Goal: Transaction & Acquisition: Purchase product/service

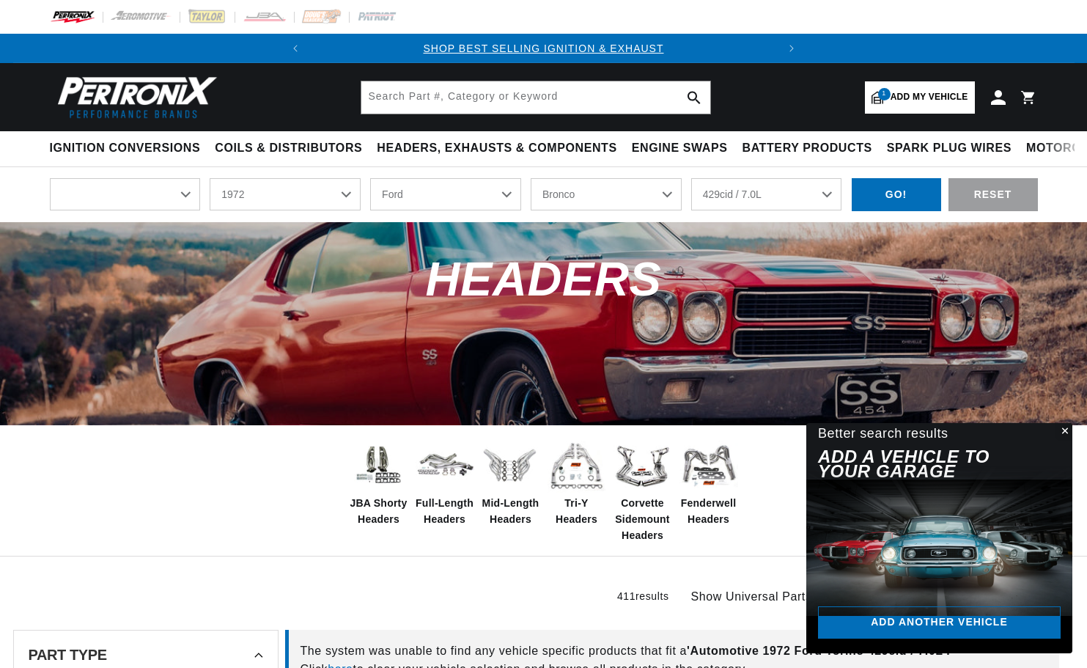
select select "Ride Type"
select select "1972"
select select "Ford"
select select "[GEOGRAPHIC_DATA]"
select select "429cid-7.0L"
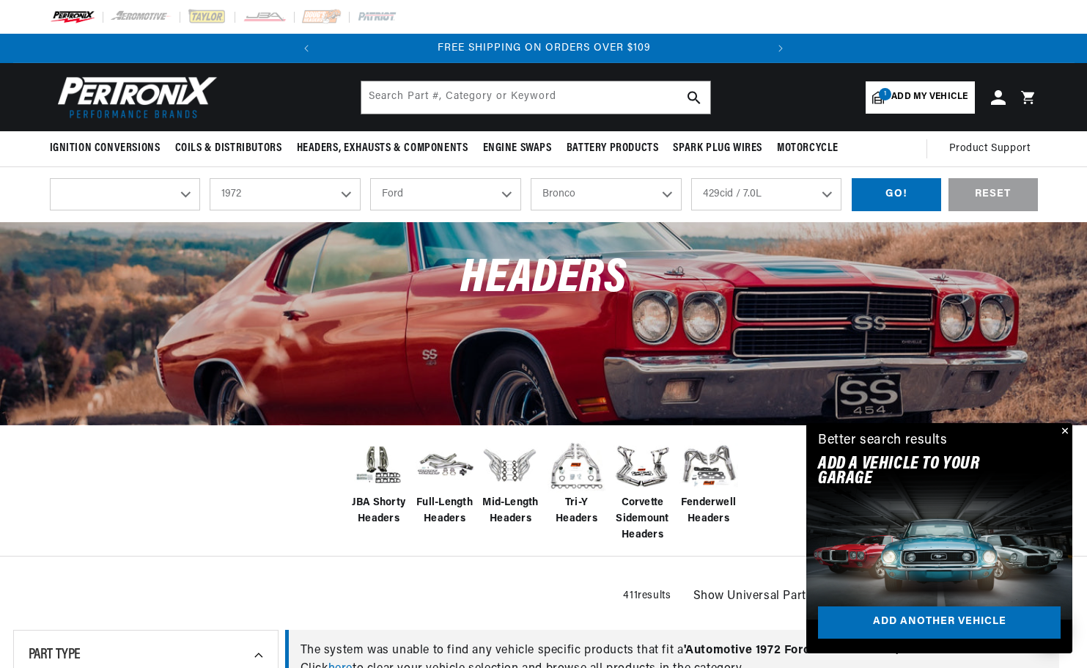
click at [569, 503] on span "Tri-Y Headers" at bounding box center [576, 511] width 59 height 33
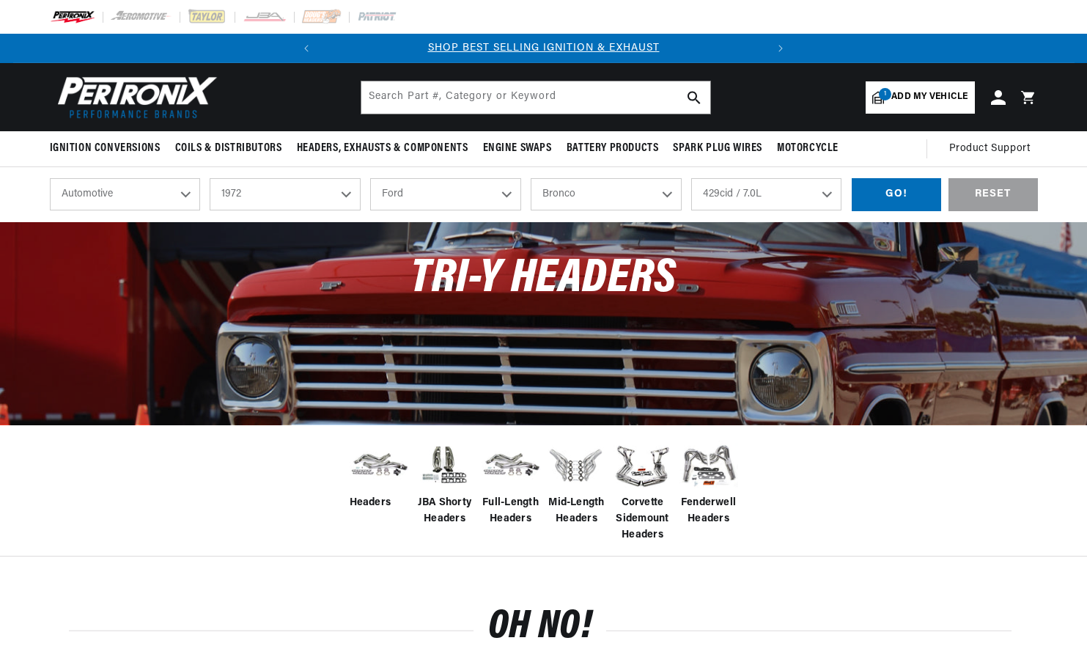
select select "1972"
select select "Ford"
select select "Torino"
select select "429cid-7.0L"
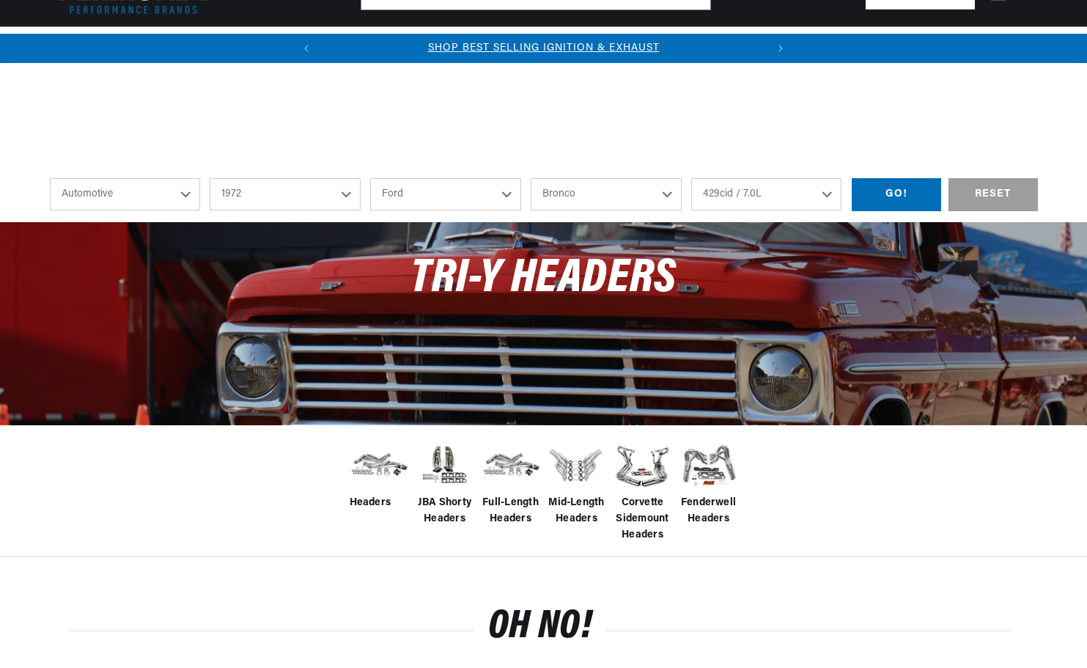
scroll to position [489, 0]
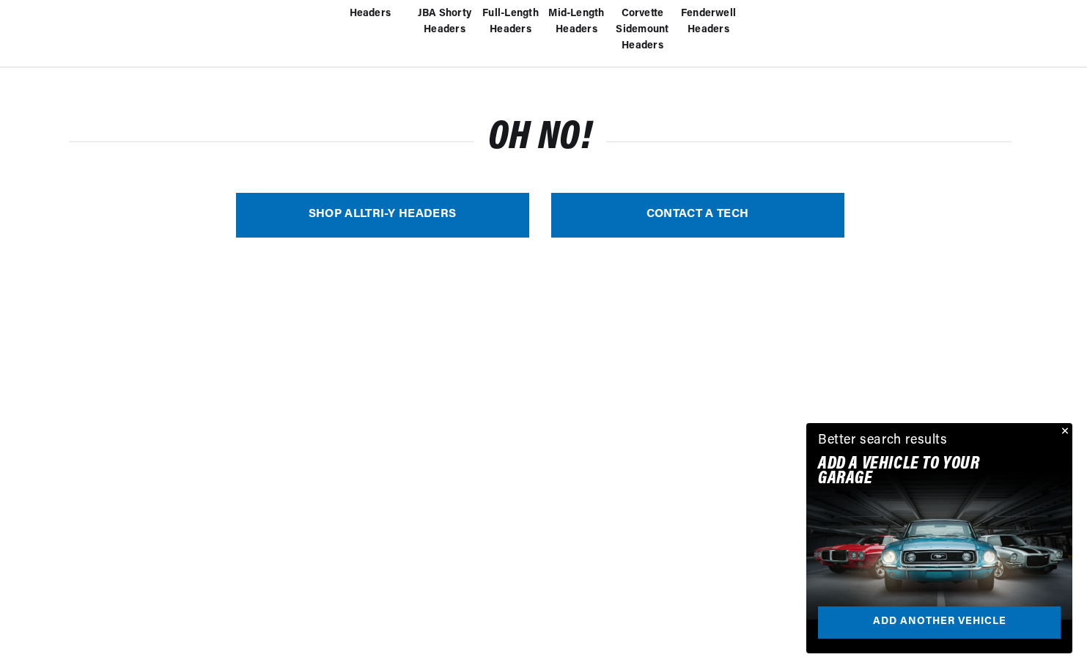
click at [394, 213] on link "SHOP ALL Tri-Y Headers" at bounding box center [382, 215] width 293 height 45
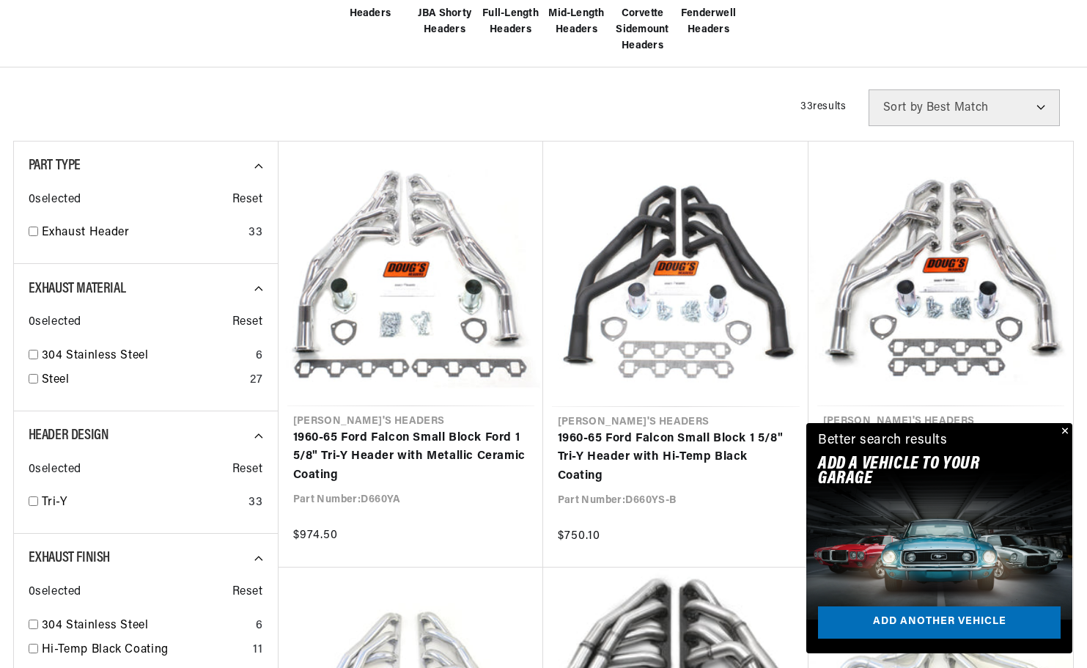
select select "Year"
select select "Make"
select select "Model"
select select "Engine"
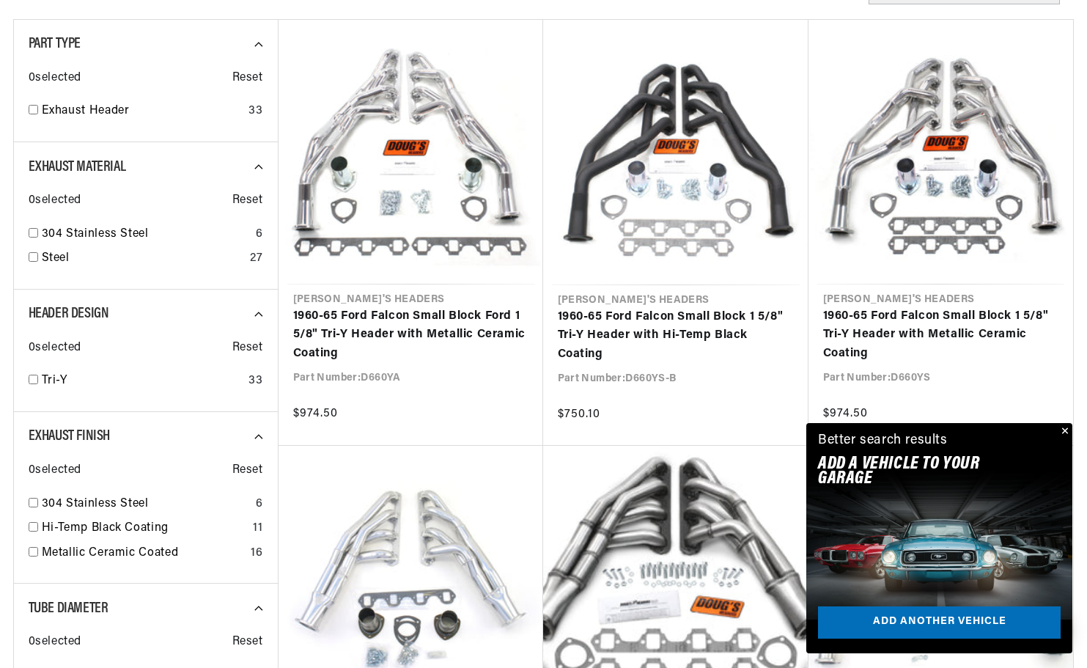
scroll to position [733, 0]
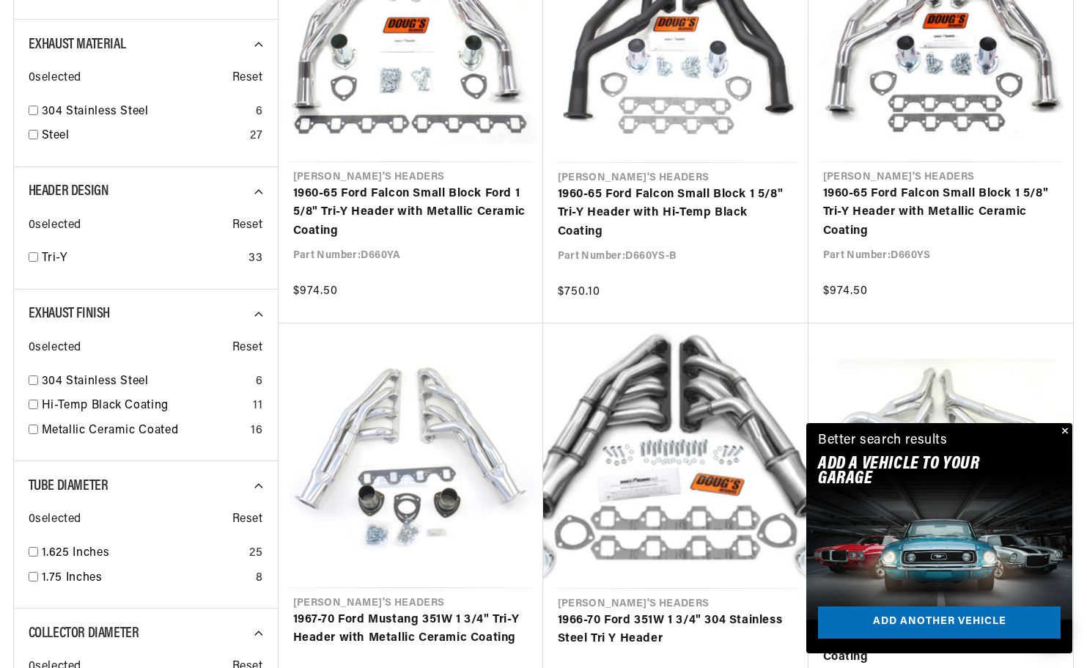
click at [1066, 429] on button "Close" at bounding box center [1064, 432] width 18 height 18
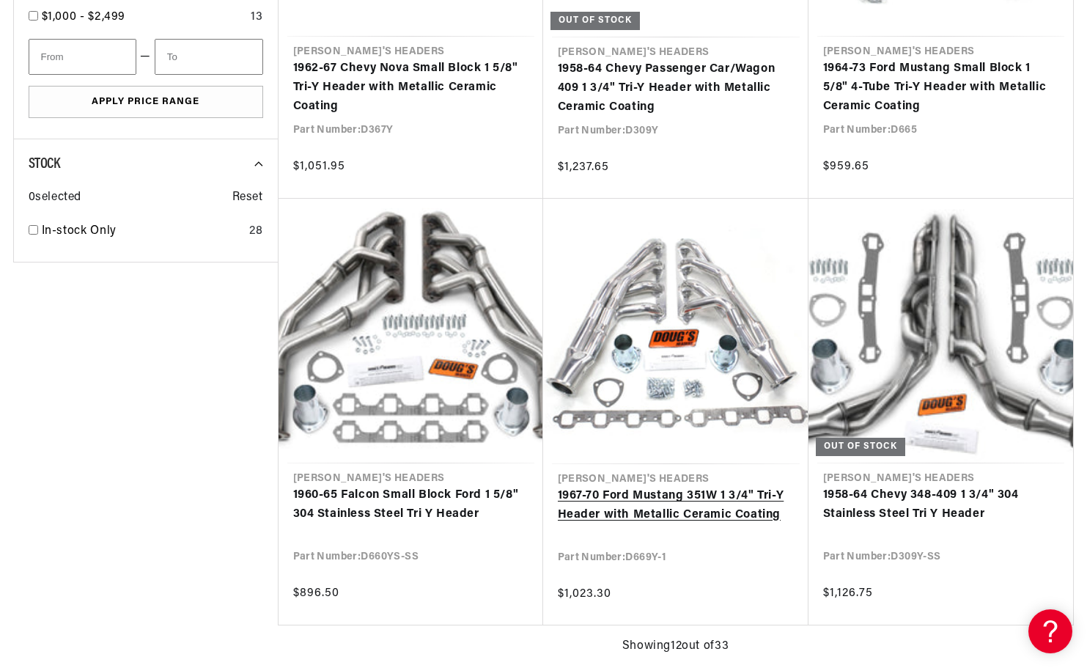
scroll to position [0, 0]
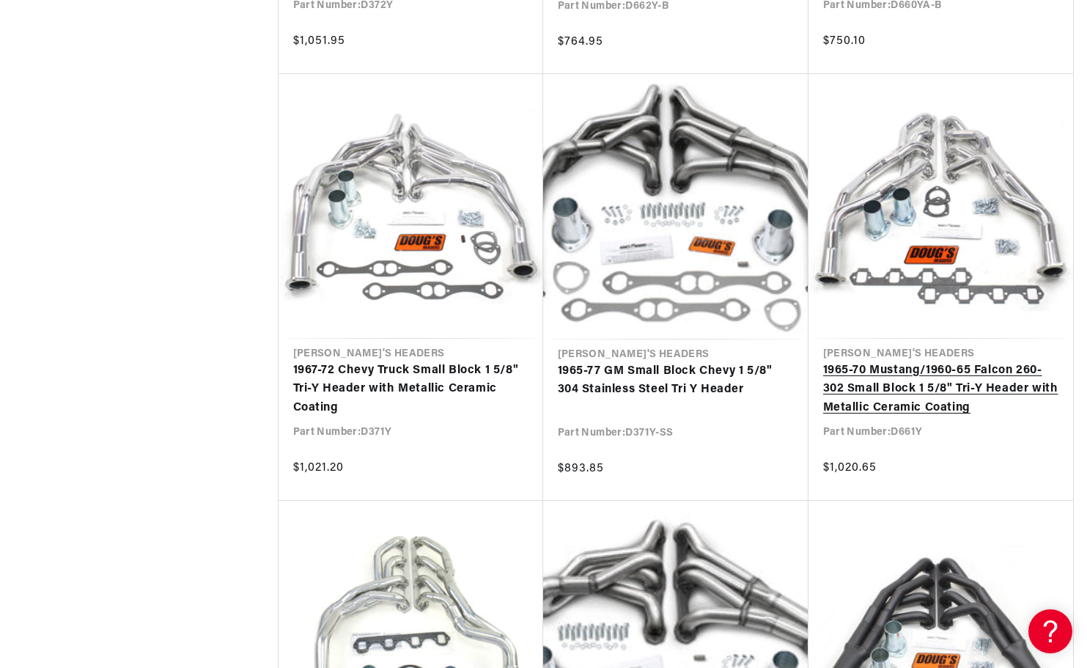
scroll to position [0, 444]
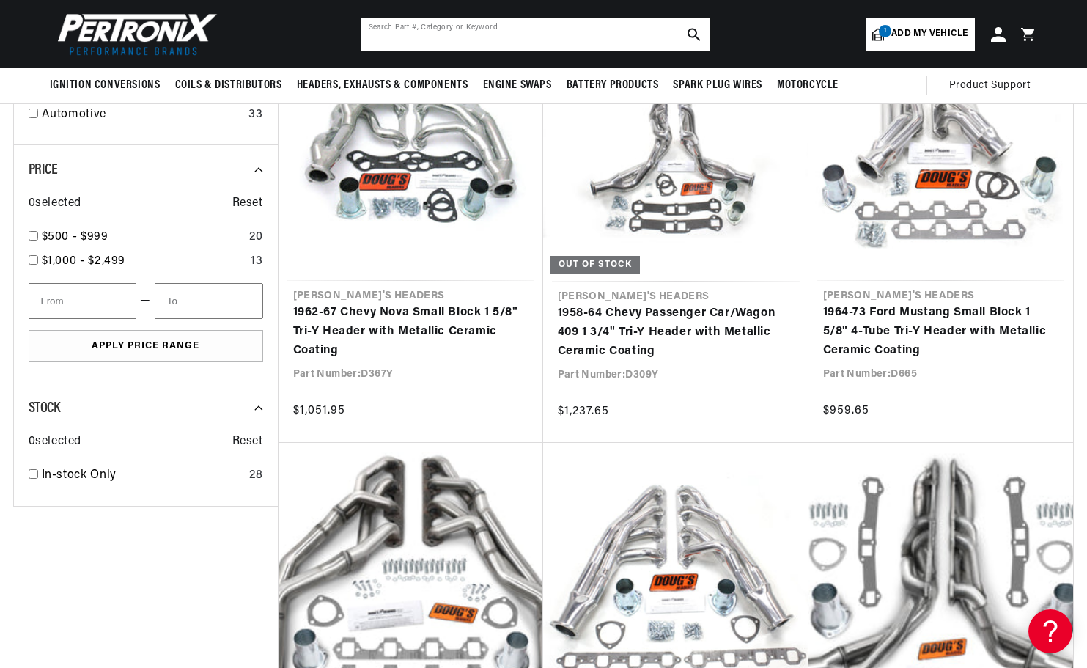
click at [589, 30] on input "text" at bounding box center [535, 34] width 349 height 32
type input "429"
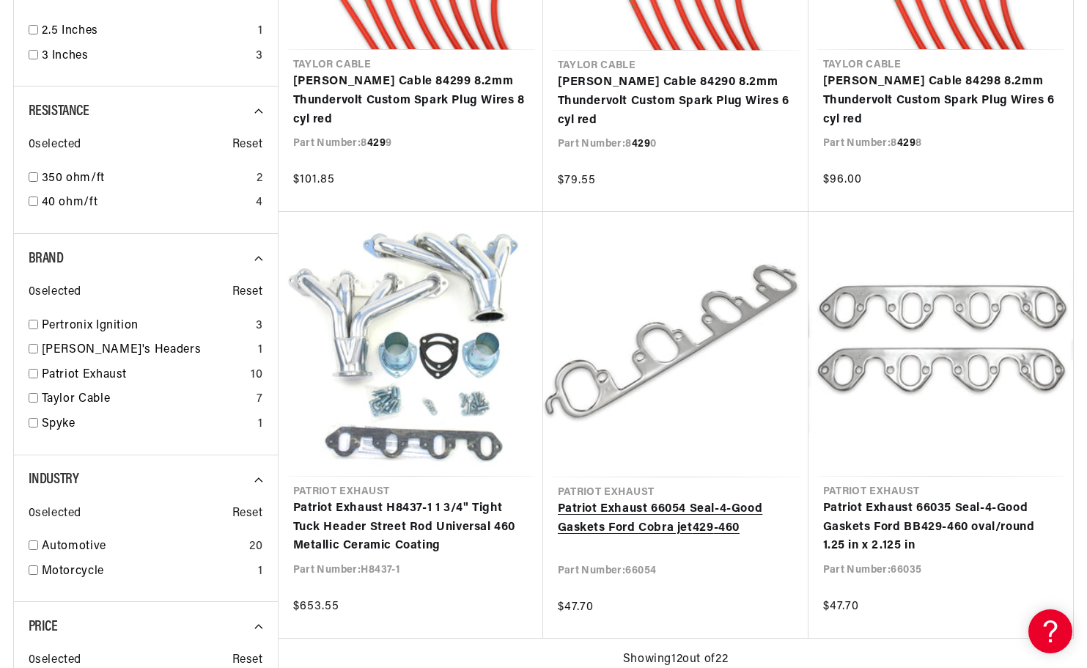
scroll to position [1466, 0]
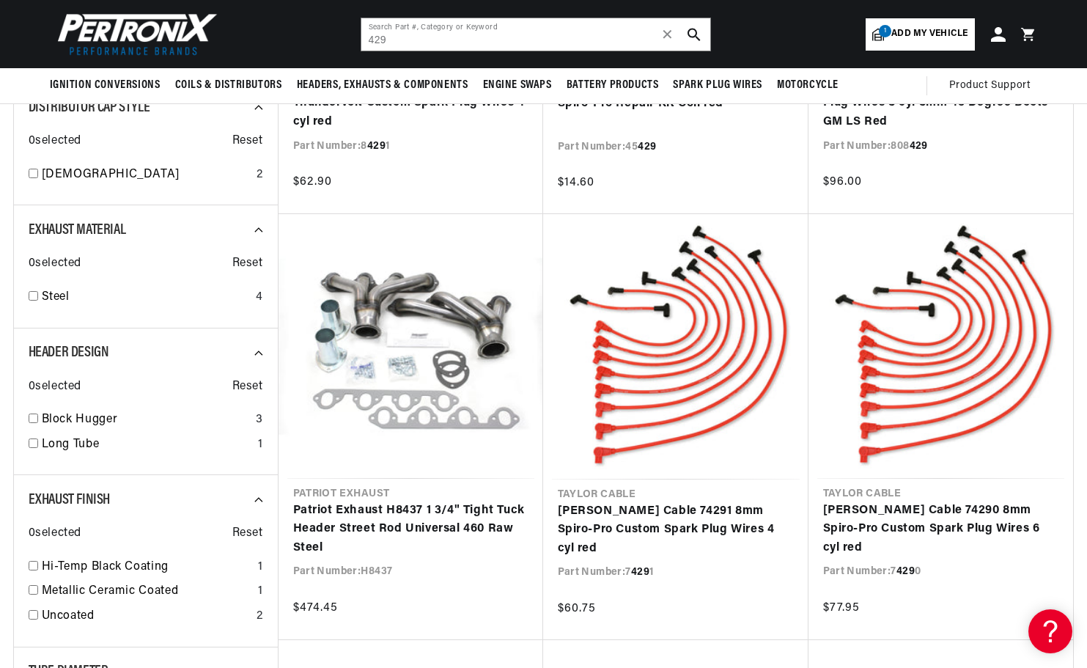
scroll to position [0, 444]
